Goal: Task Accomplishment & Management: Manage account settings

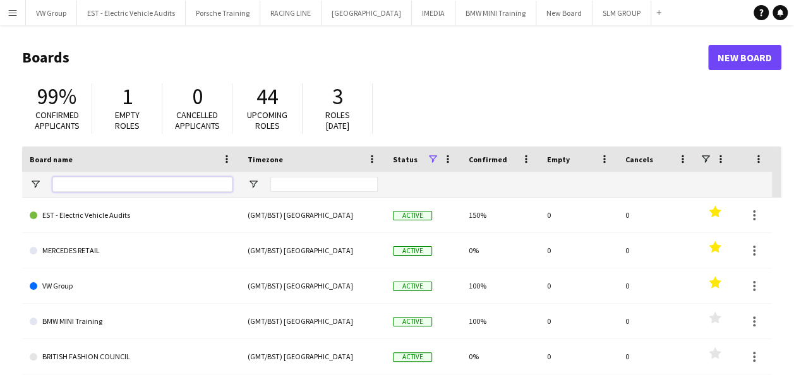
click at [72, 184] on input "Board name Filter Input" at bounding box center [142, 184] width 180 height 15
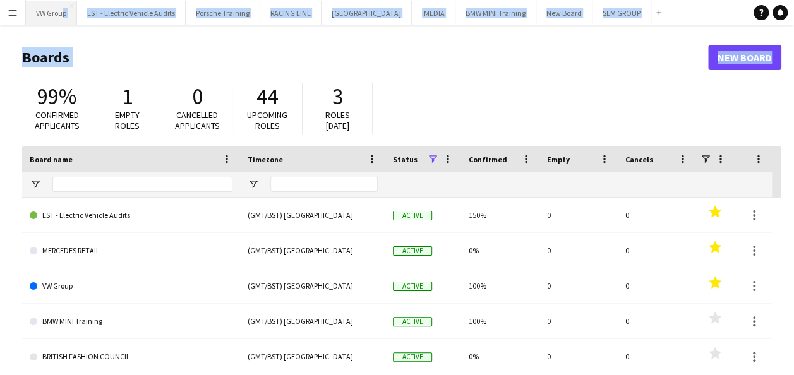
drag, startPoint x: 0, startPoint y: 97, endPoint x: 58, endPoint y: 24, distance: 93.5
click at [58, 24] on div "Menu Boards Boards Boards All jobs Status Workforce Workforce My Workforce Recr…" at bounding box center [397, 240] width 794 height 481
drag, startPoint x: 58, startPoint y: 24, endPoint x: 10, endPoint y: 38, distance: 50.0
click at [10, 38] on main "Boards New Board 99% Confirmed applicants 1 Empty roles 0 Cancelled applicants …" at bounding box center [397, 253] width 794 height 456
click at [13, 15] on app-icon "Menu" at bounding box center [13, 13] width 10 height 10
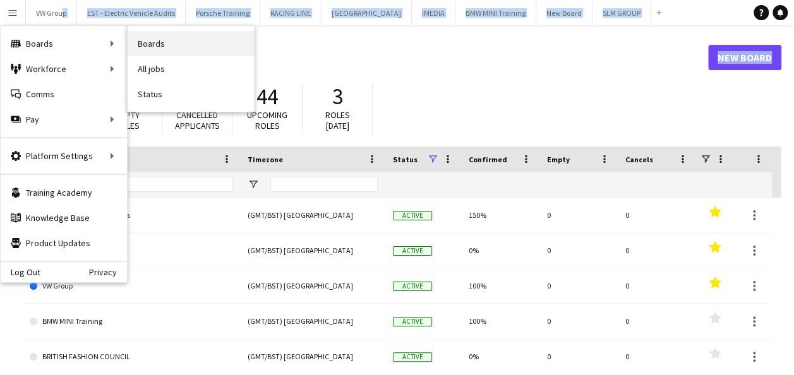
click at [144, 44] on link "Boards" at bounding box center [191, 43] width 126 height 25
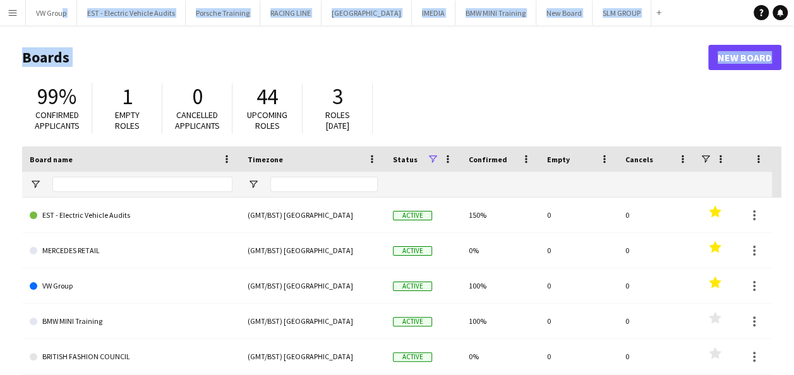
click at [12, 10] on app-icon "Menu" at bounding box center [13, 13] width 10 height 10
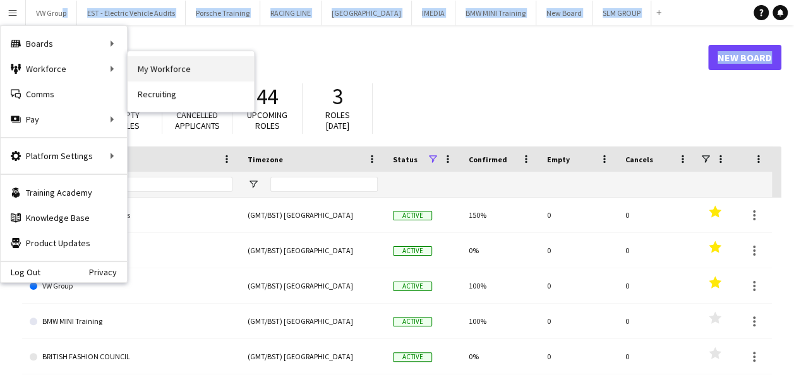
click at [155, 75] on link "My Workforce" at bounding box center [191, 68] width 126 height 25
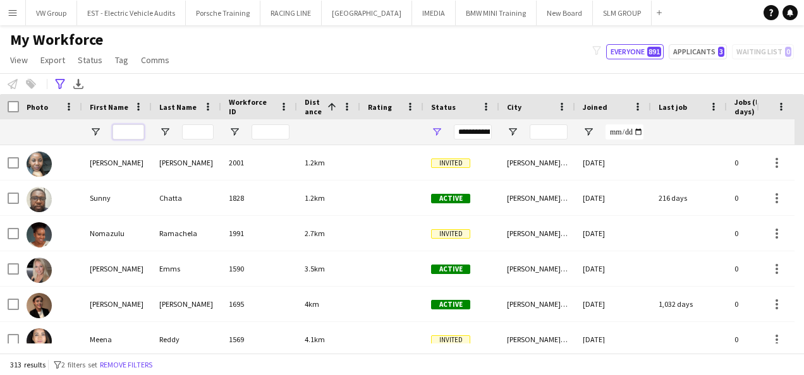
click at [126, 133] on input "First Name Filter Input" at bounding box center [128, 131] width 32 height 15
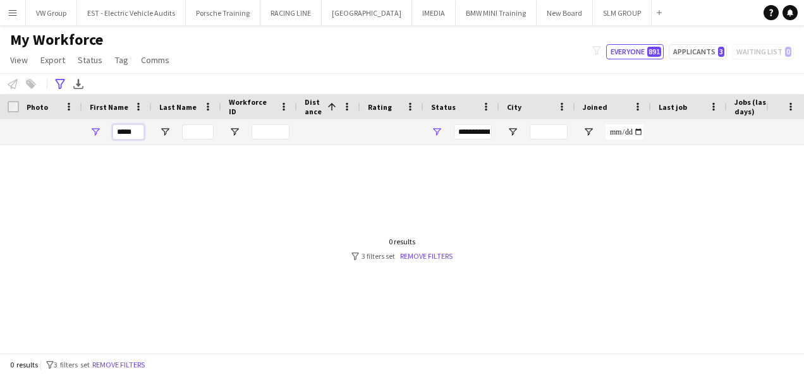
click at [135, 130] on input "*****" at bounding box center [128, 131] width 32 height 15
type input "*"
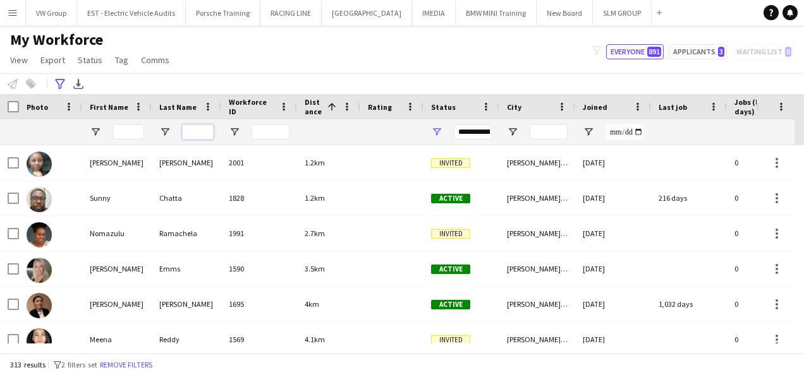
click at [193, 131] on input "Last Name Filter Input" at bounding box center [198, 131] width 32 height 15
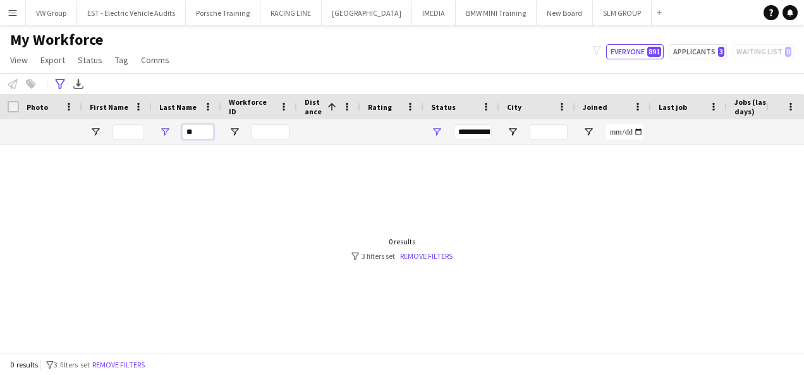
type input "*"
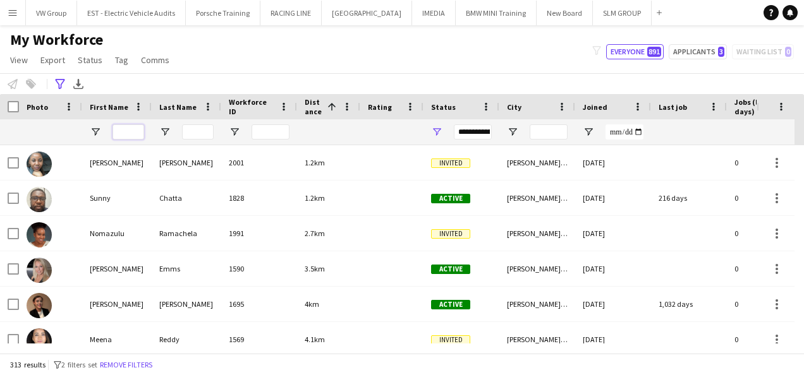
click at [120, 132] on input "First Name Filter Input" at bounding box center [128, 131] width 32 height 15
click at [195, 132] on input "Last Name Filter Input" at bounding box center [198, 131] width 32 height 15
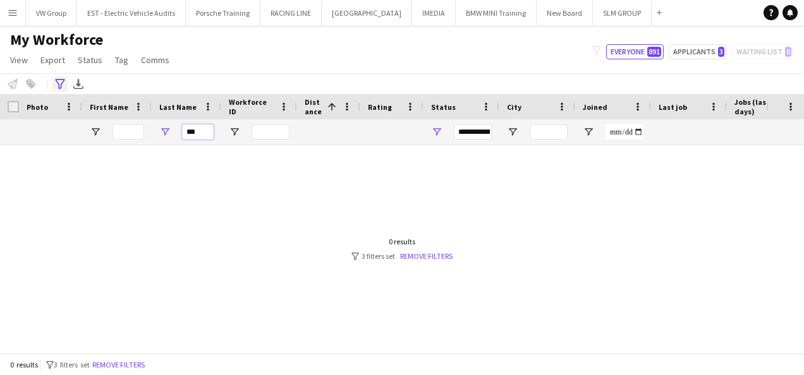
type input "***"
click at [57, 83] on icon "Advanced filters" at bounding box center [60, 84] width 10 height 10
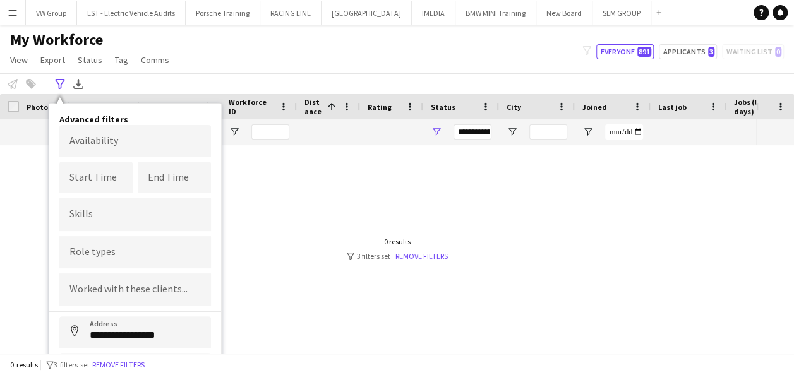
scroll to position [64, 0]
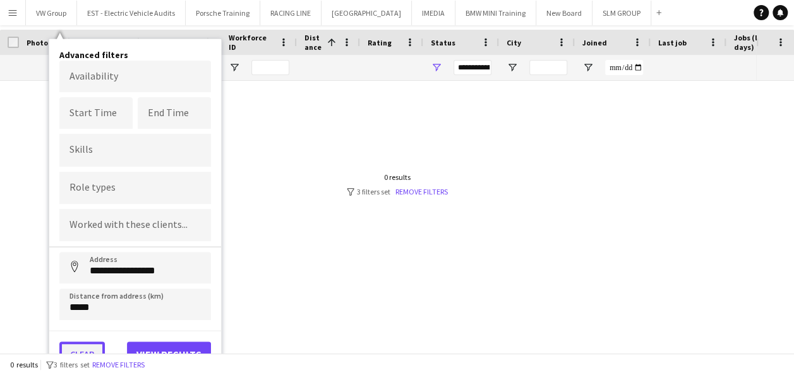
click at [86, 346] on button "Clear" at bounding box center [81, 354] width 45 height 25
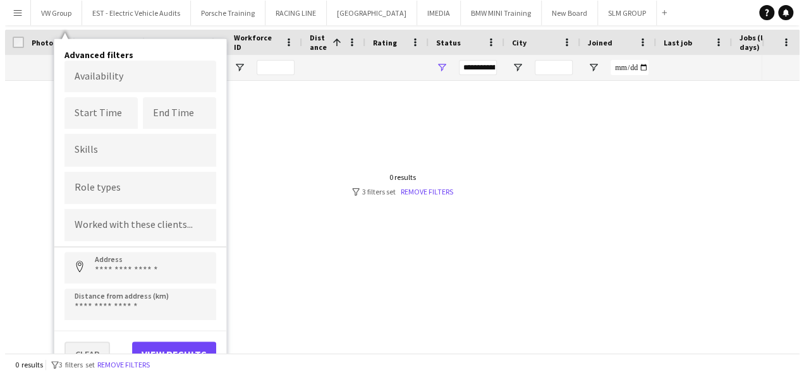
scroll to position [0, 0]
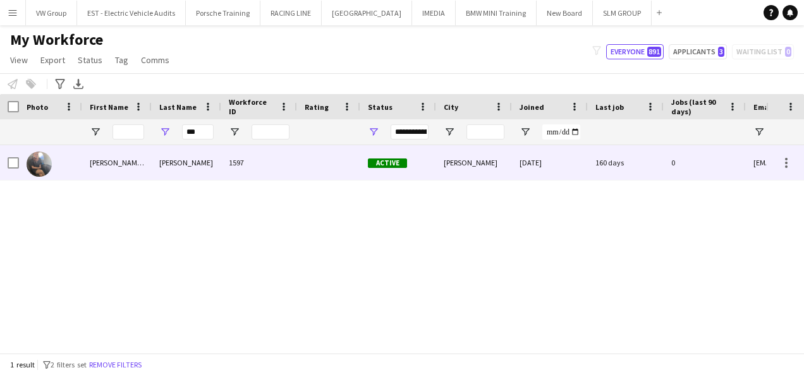
click at [116, 162] on div "[PERSON_NAME]-May" at bounding box center [116, 162] width 69 height 35
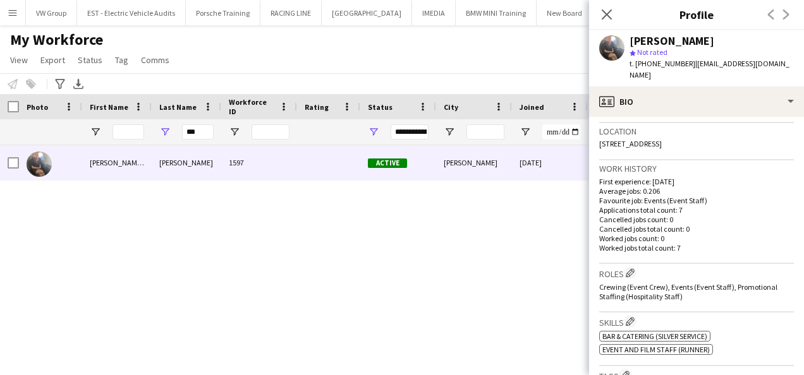
scroll to position [260, 0]
